Goal: Task Accomplishment & Management: Manage account settings

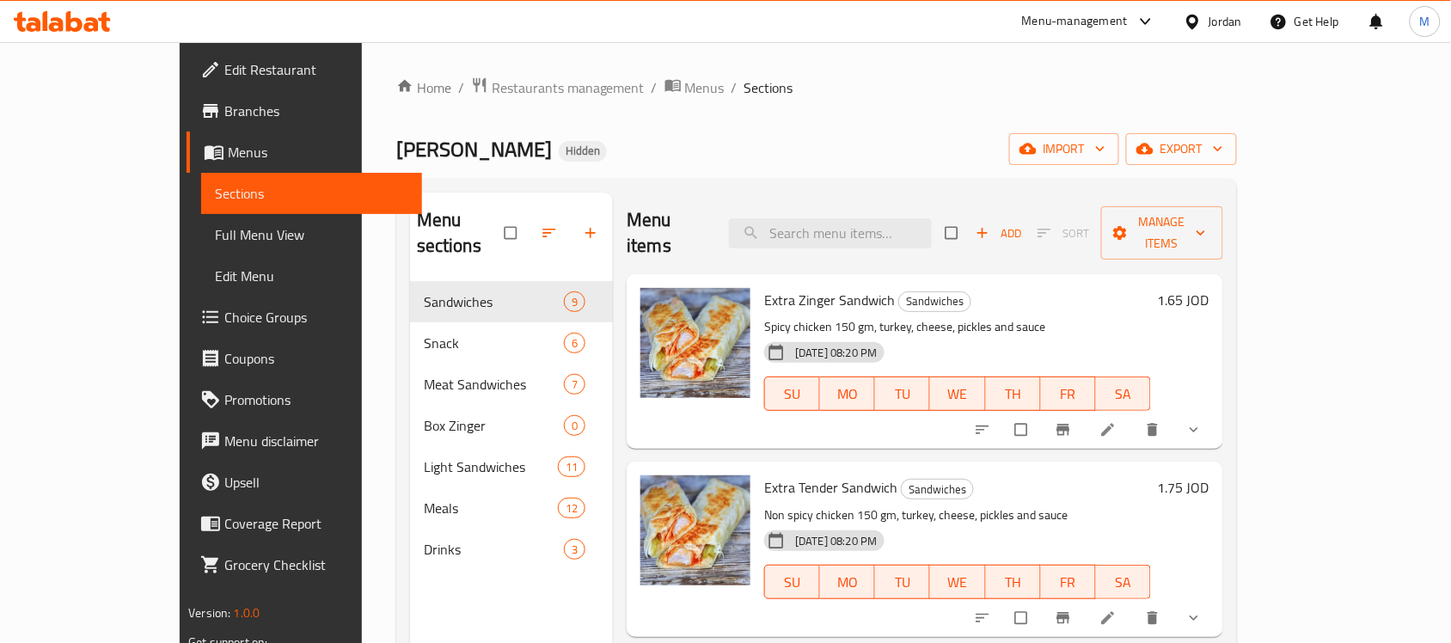
click at [1231, 21] on div "Jordan" at bounding box center [1225, 21] width 34 height 19
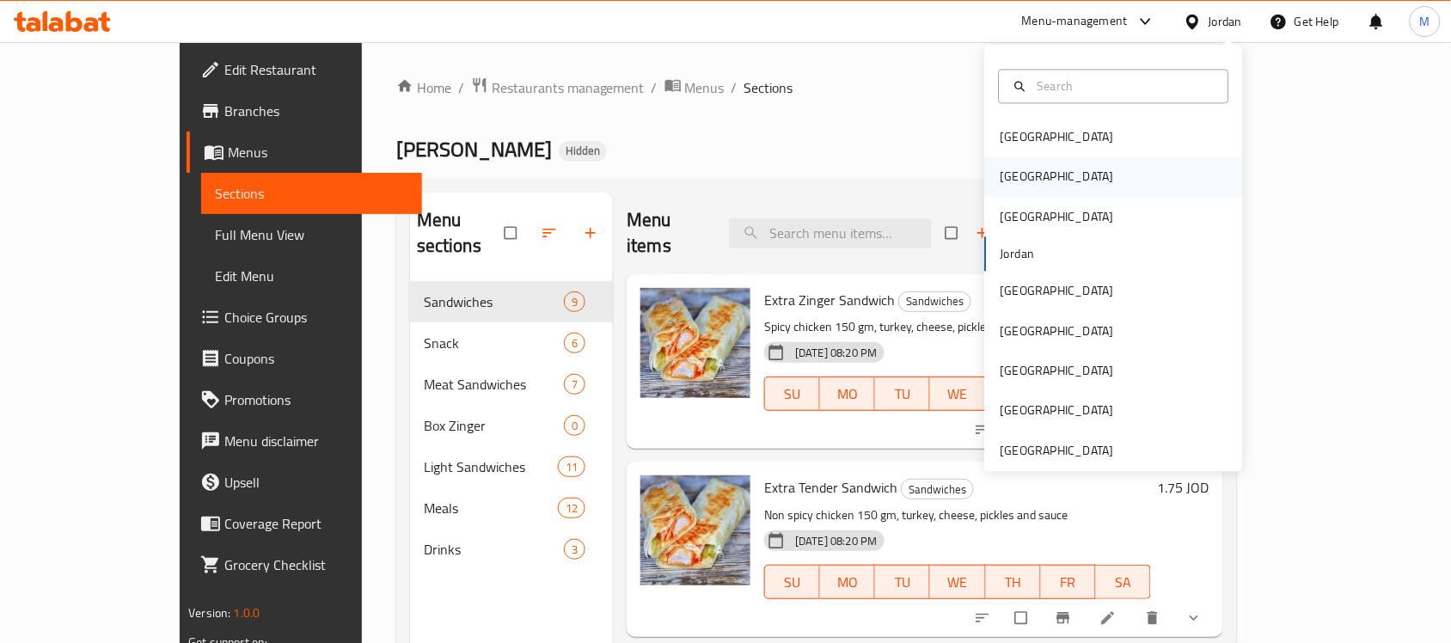
click at [1044, 187] on div "[GEOGRAPHIC_DATA]" at bounding box center [1114, 177] width 258 height 40
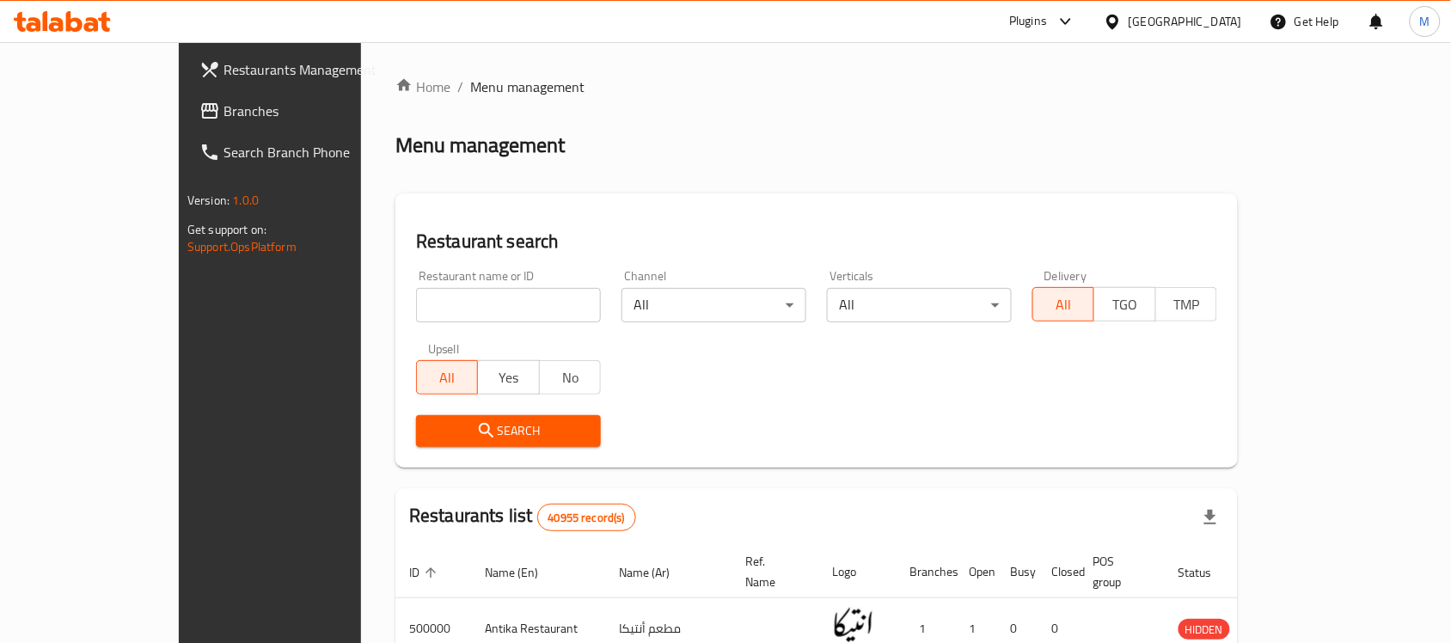
click at [462, 308] on div "Home / Menu management Menu management Restaurant search Restaurant name or ID …" at bounding box center [816, 608] width 842 height 1065
click at [461, 308] on input "search" at bounding box center [508, 305] width 185 height 34
paste input "مخبز وحلواني الحرمين"
type input "مخبز وحلواني الحرمين"
click button "Search" at bounding box center [508, 431] width 185 height 32
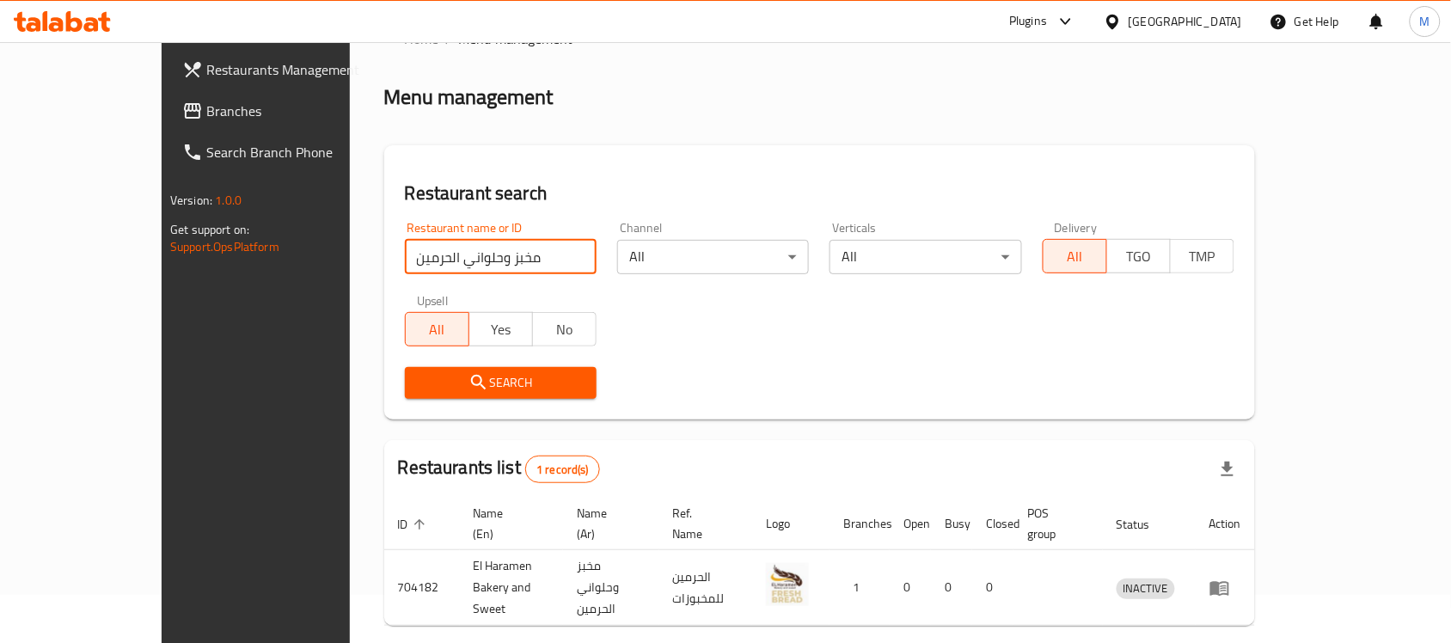
scroll to position [90, 0]
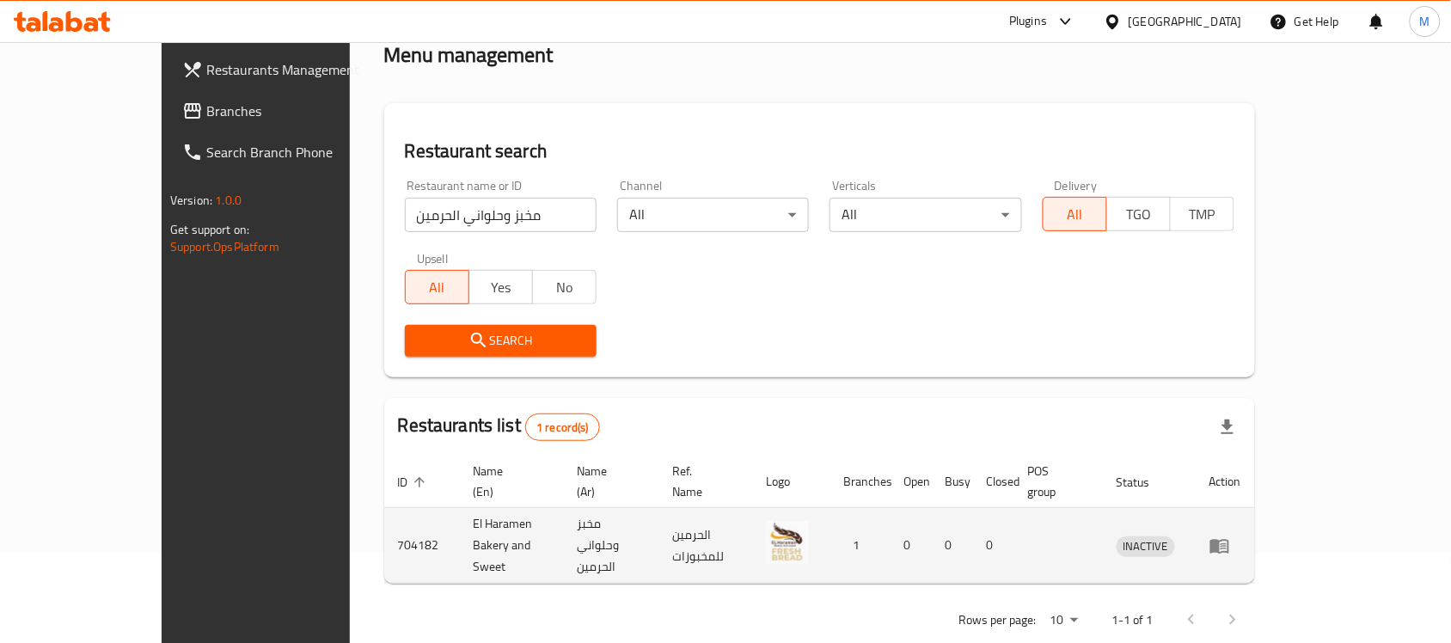
click at [1229, 539] on icon "enhanced table" at bounding box center [1219, 546] width 19 height 15
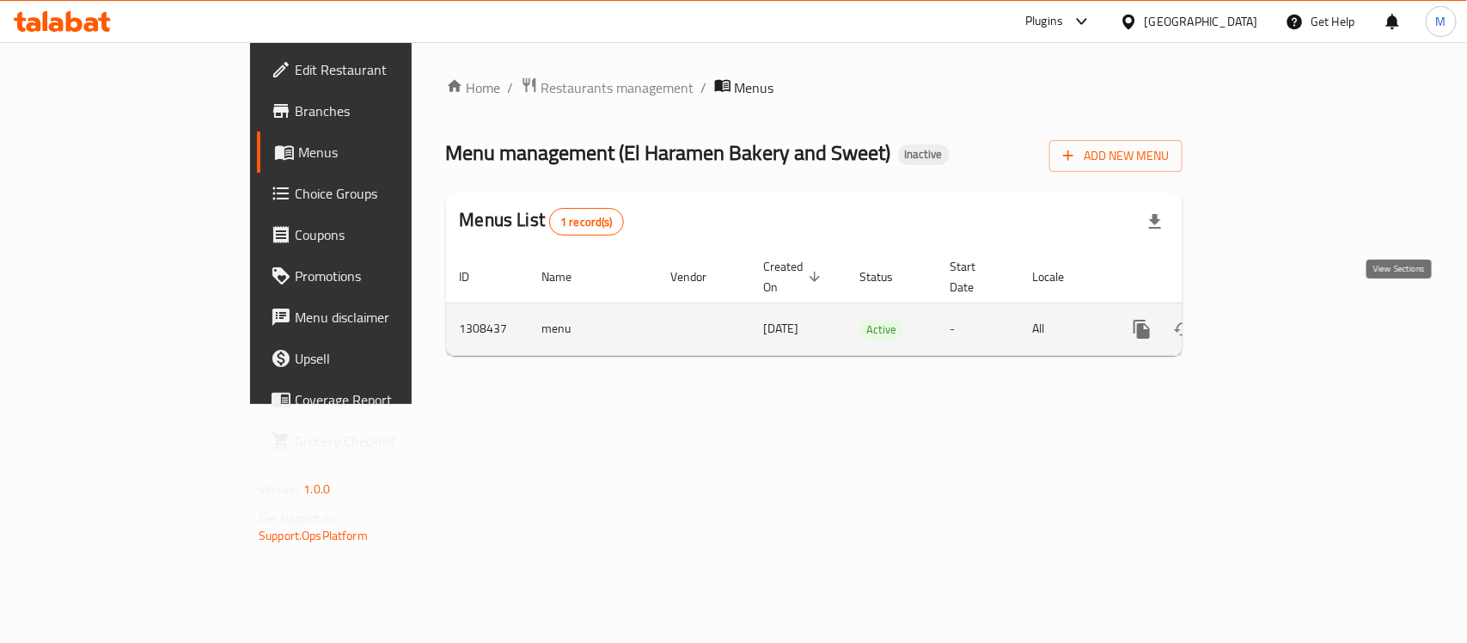
click at [1276, 319] on icon "enhanced table" at bounding box center [1266, 329] width 21 height 21
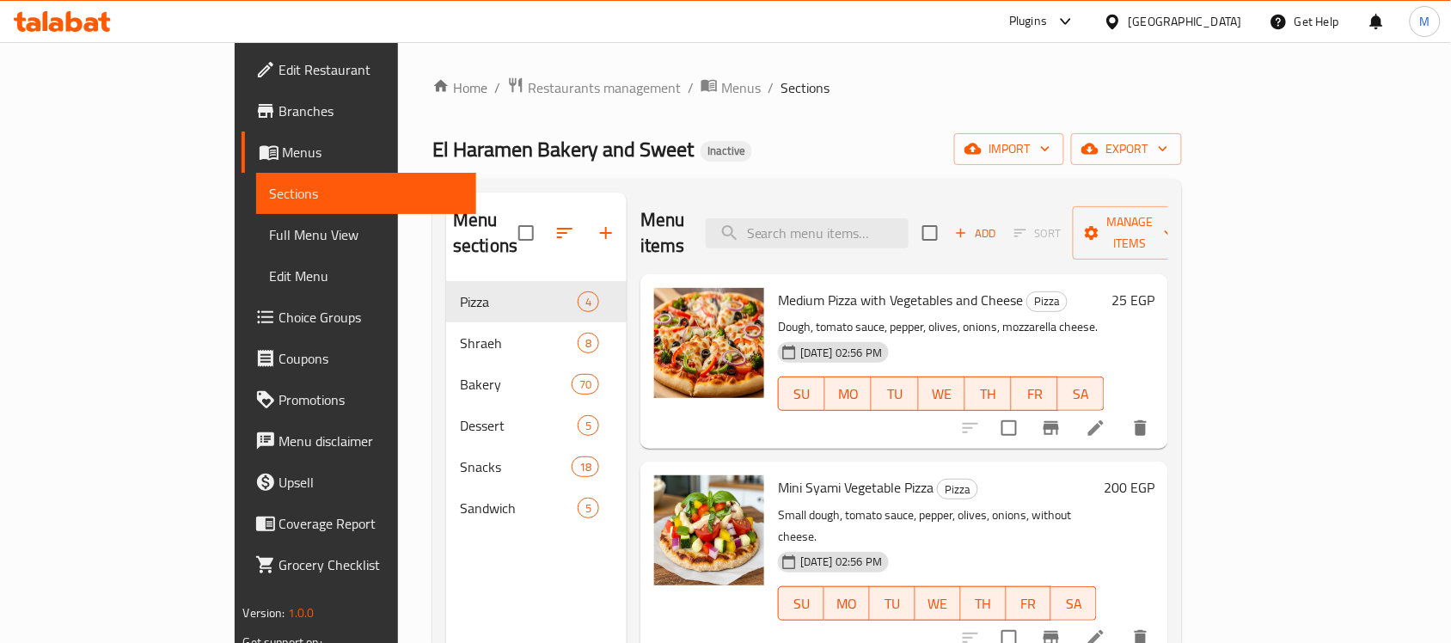
click at [778, 287] on span "Medium Pizza with Vegetables and Cheese" at bounding box center [900, 300] width 245 height 26
copy span "Pizza"
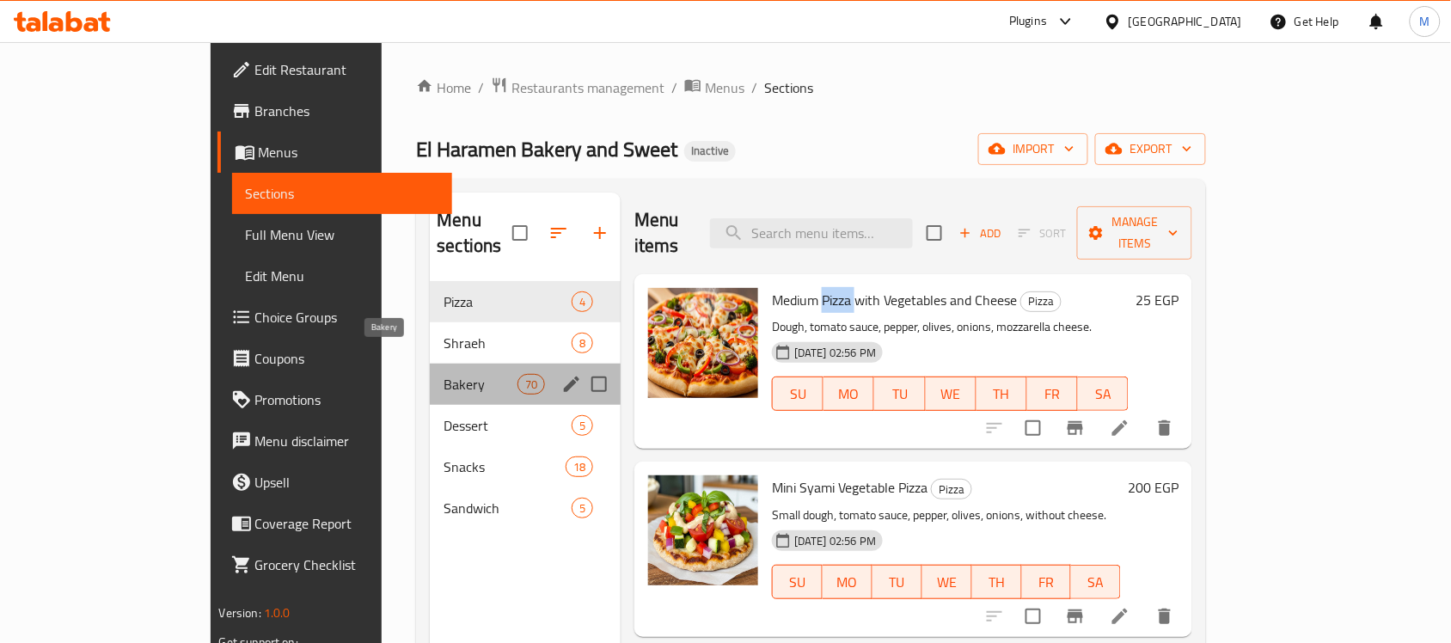
click at [443, 374] on span "Bakery" at bounding box center [479, 384] width 73 height 21
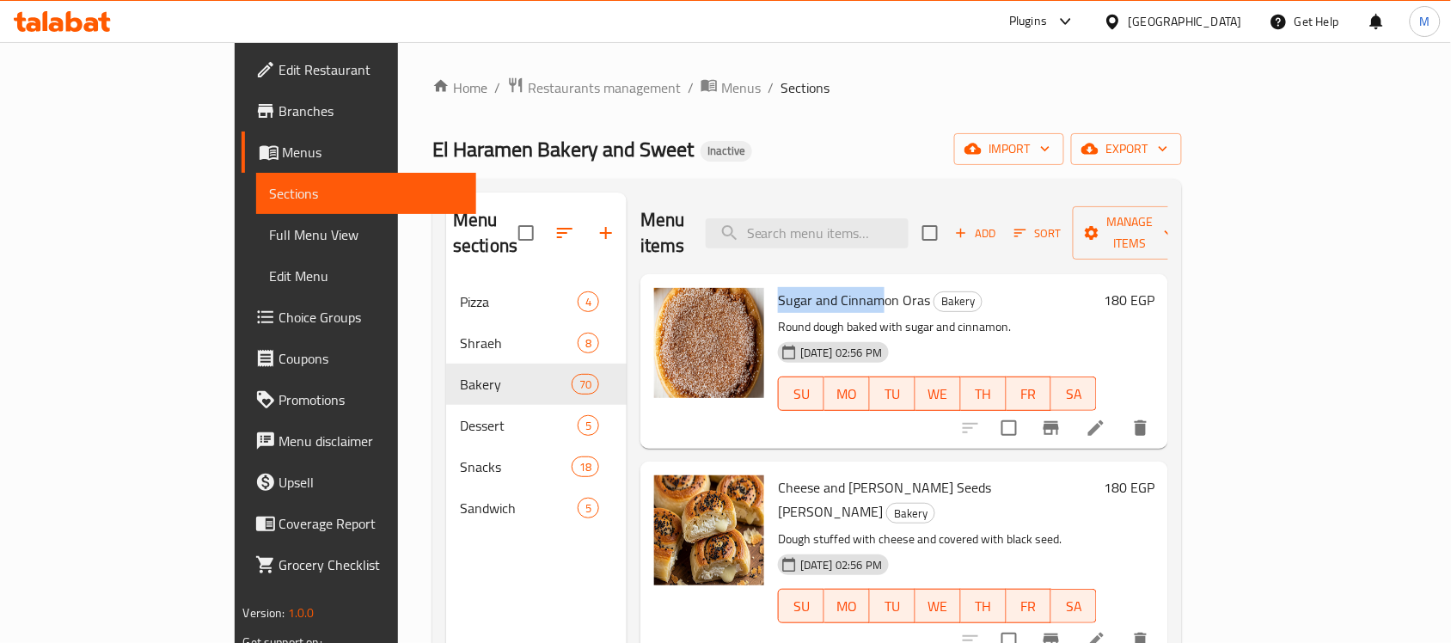
drag, startPoint x: 737, startPoint y: 273, endPoint x: 827, endPoint y: 268, distance: 89.5
click at [827, 281] on div "Sugar and Cinnamon Oras Bakery Round dough baked with sugar and cinnamon. [DATE…" at bounding box center [937, 361] width 333 height 161
copy span "Sugar and Cinnam"
drag, startPoint x: 719, startPoint y: 464, endPoint x: 843, endPoint y: 469, distance: 124.7
click at [843, 474] on span "Cheese and [PERSON_NAME] Seeds [PERSON_NAME]" at bounding box center [884, 499] width 213 height 50
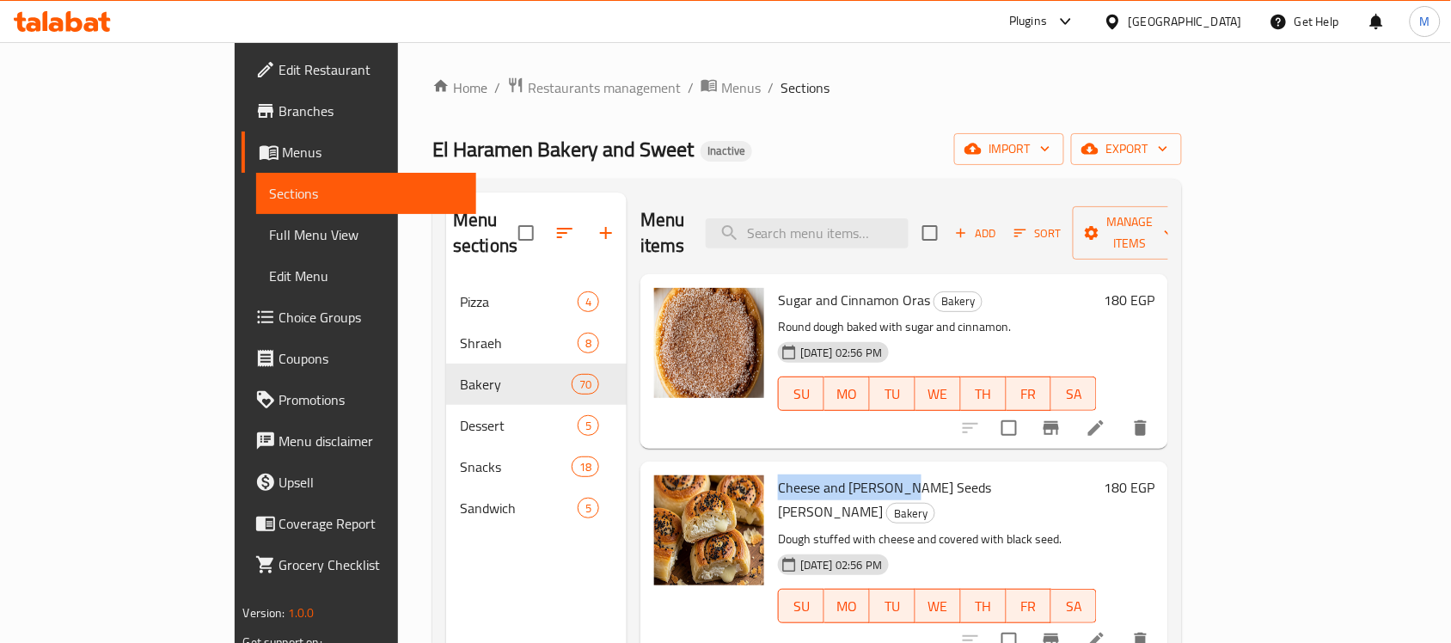
copy span "Cheese and [PERSON_NAME] See"
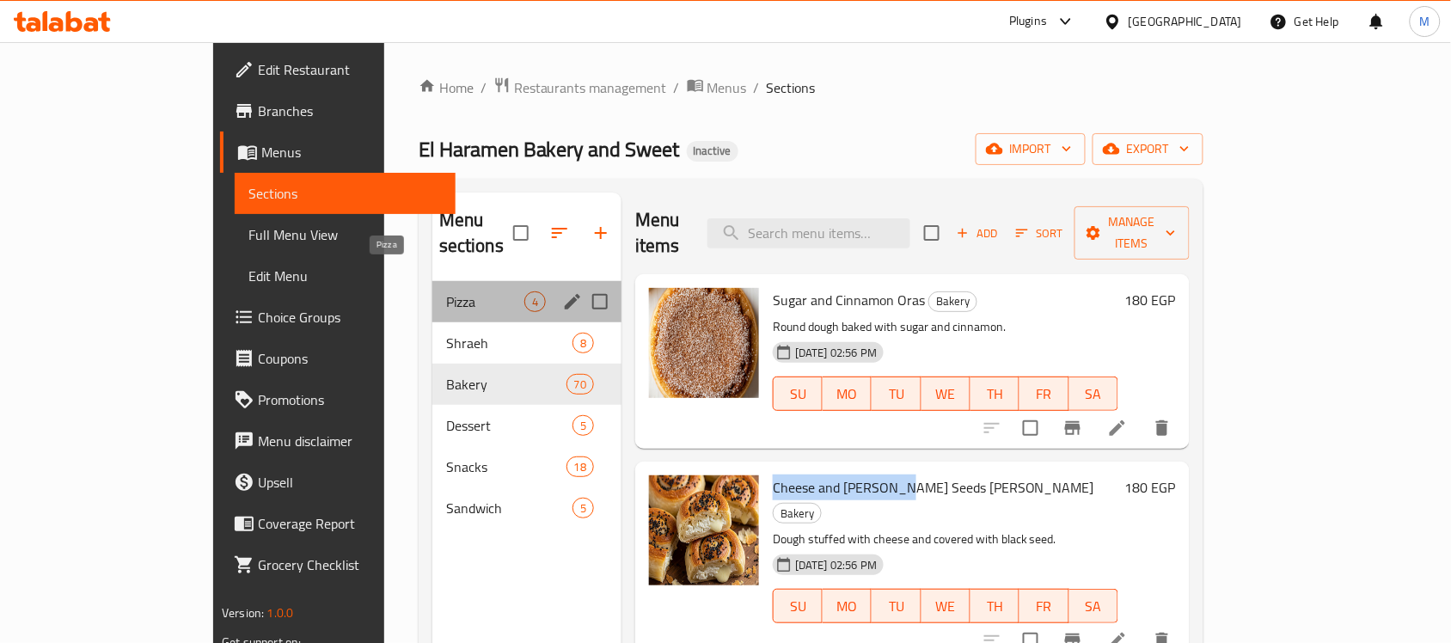
click at [452, 291] on span "Pizza" at bounding box center [485, 301] width 78 height 21
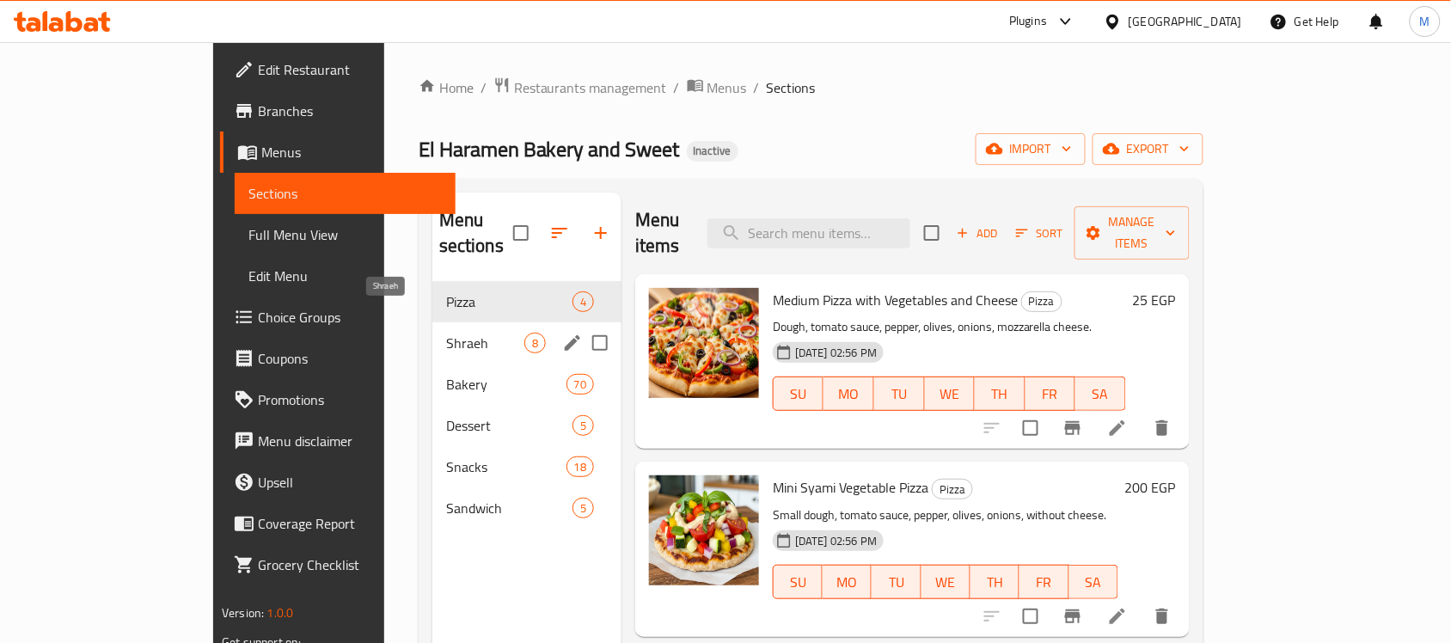
click at [446, 333] on span "Shraeh" at bounding box center [485, 343] width 78 height 21
